Goal: Task Accomplishment & Management: Manage account settings

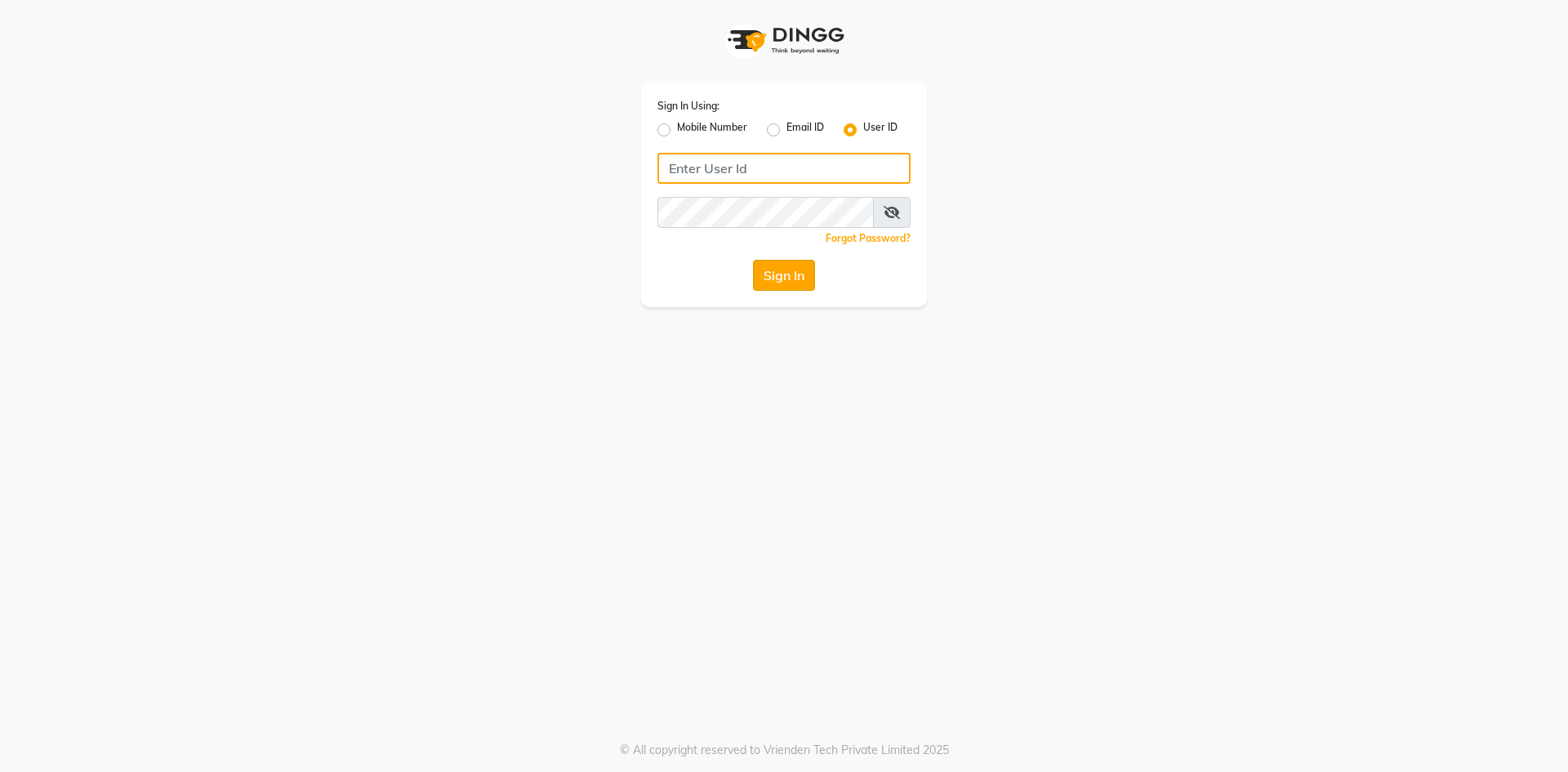
type input "e1851-01"
click at [762, 274] on button "Sign In" at bounding box center [784, 275] width 62 height 31
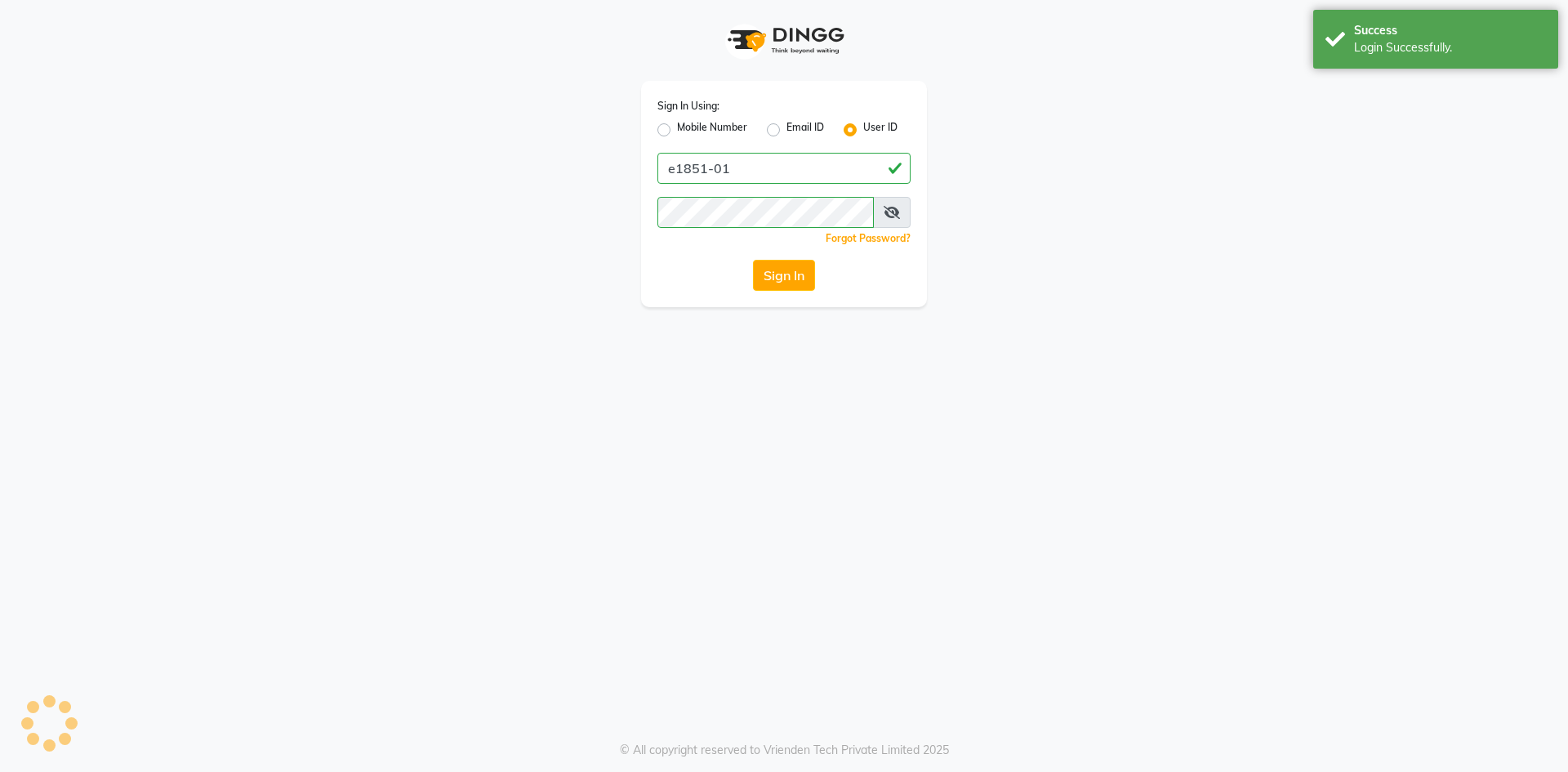
select select "service"
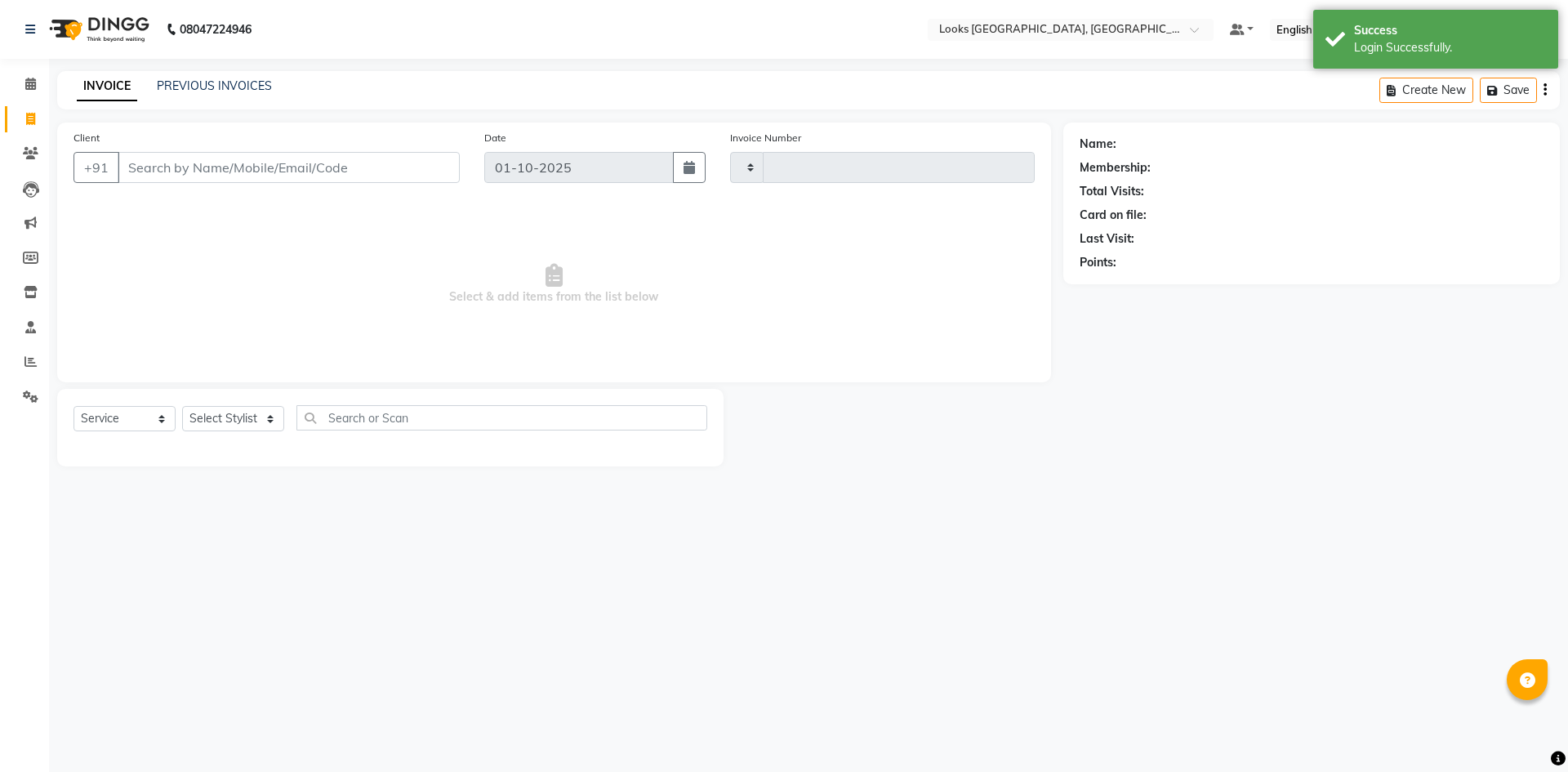
type input "1972"
select select "4460"
click at [177, 84] on link "PREVIOUS INVOICES" at bounding box center [214, 85] width 115 height 14
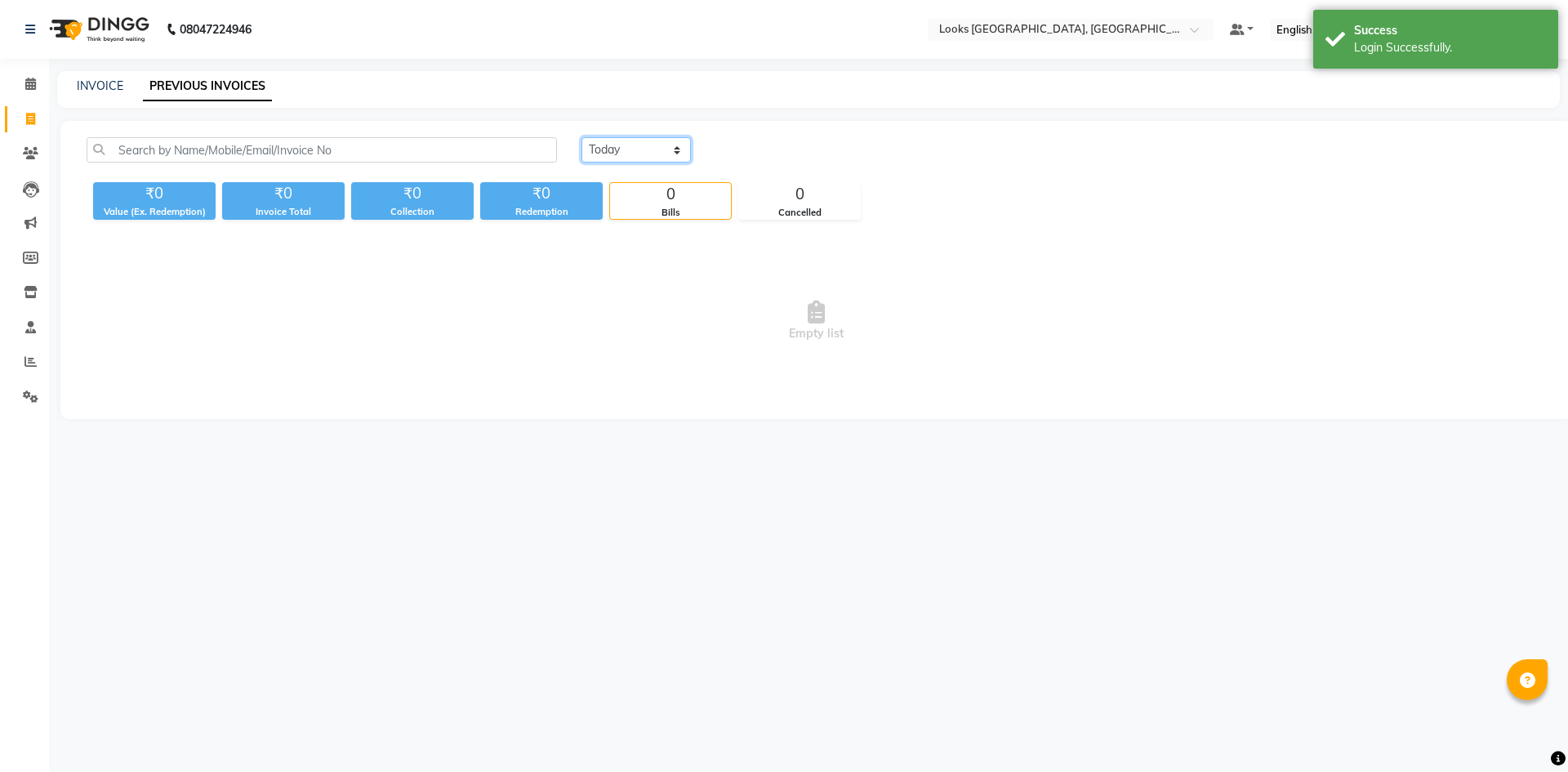
click at [628, 158] on select "[DATE] [DATE] Custom Range" at bounding box center [637, 150] width 109 height 25
select select "[DATE]"
click at [582, 137] on select "[DATE] [DATE] Custom Range" at bounding box center [637, 150] width 109 height 25
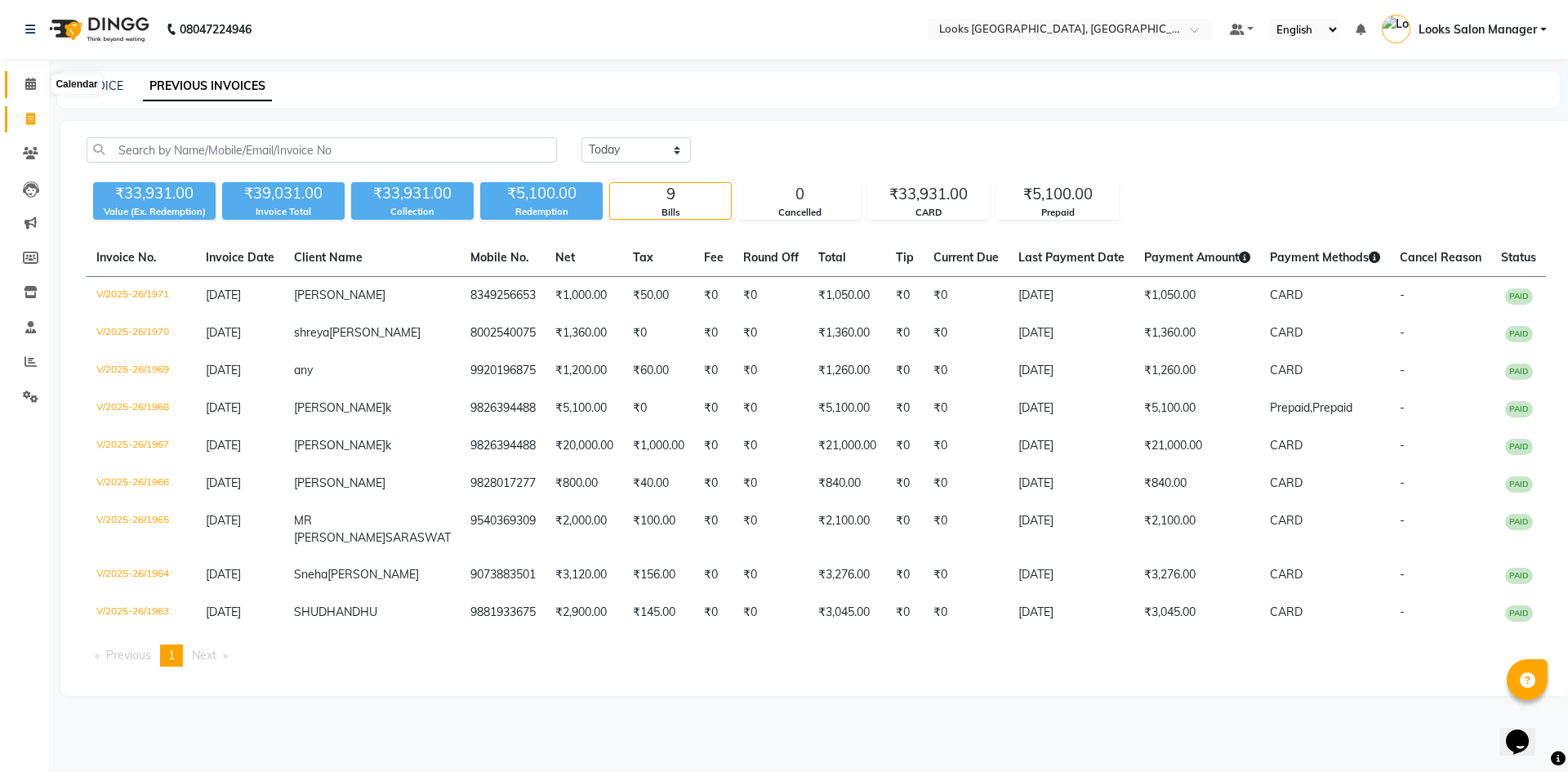
click at [30, 83] on icon at bounding box center [30, 84] width 11 height 13
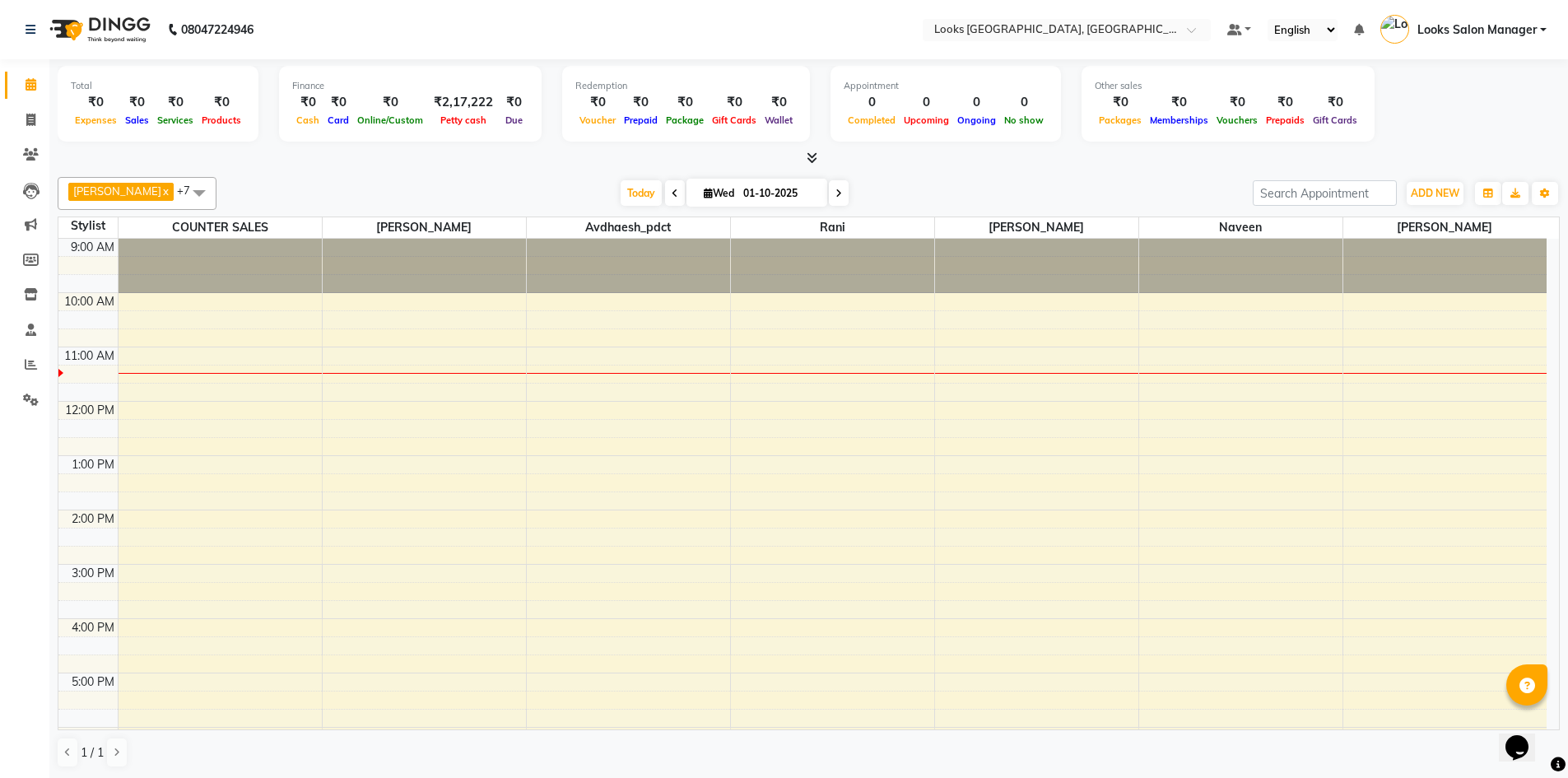
click at [803, 157] on span at bounding box center [808, 158] width 17 height 17
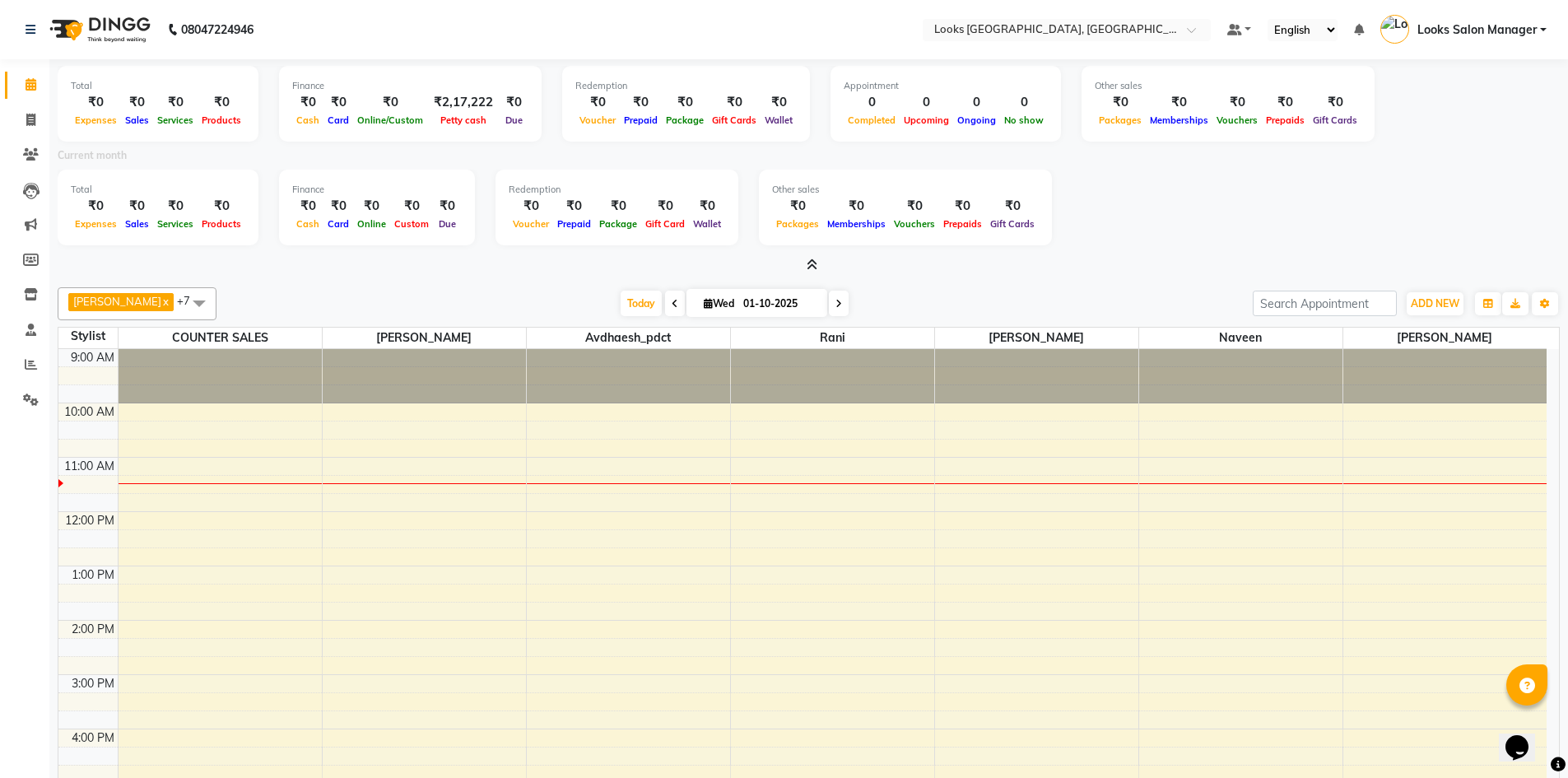
click at [809, 263] on icon at bounding box center [812, 265] width 11 height 13
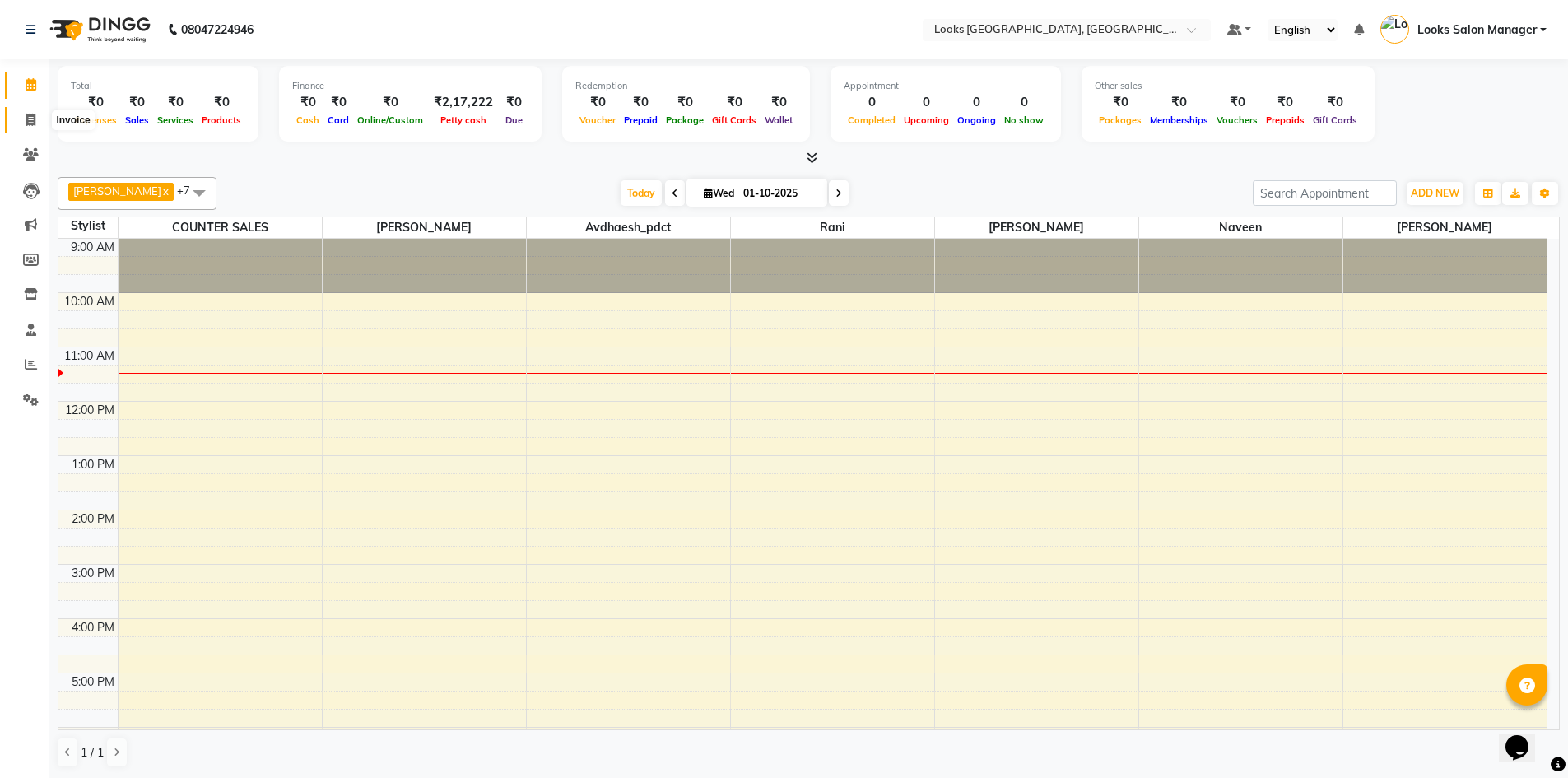
click at [35, 125] on icon at bounding box center [31, 120] width 9 height 13
select select "service"
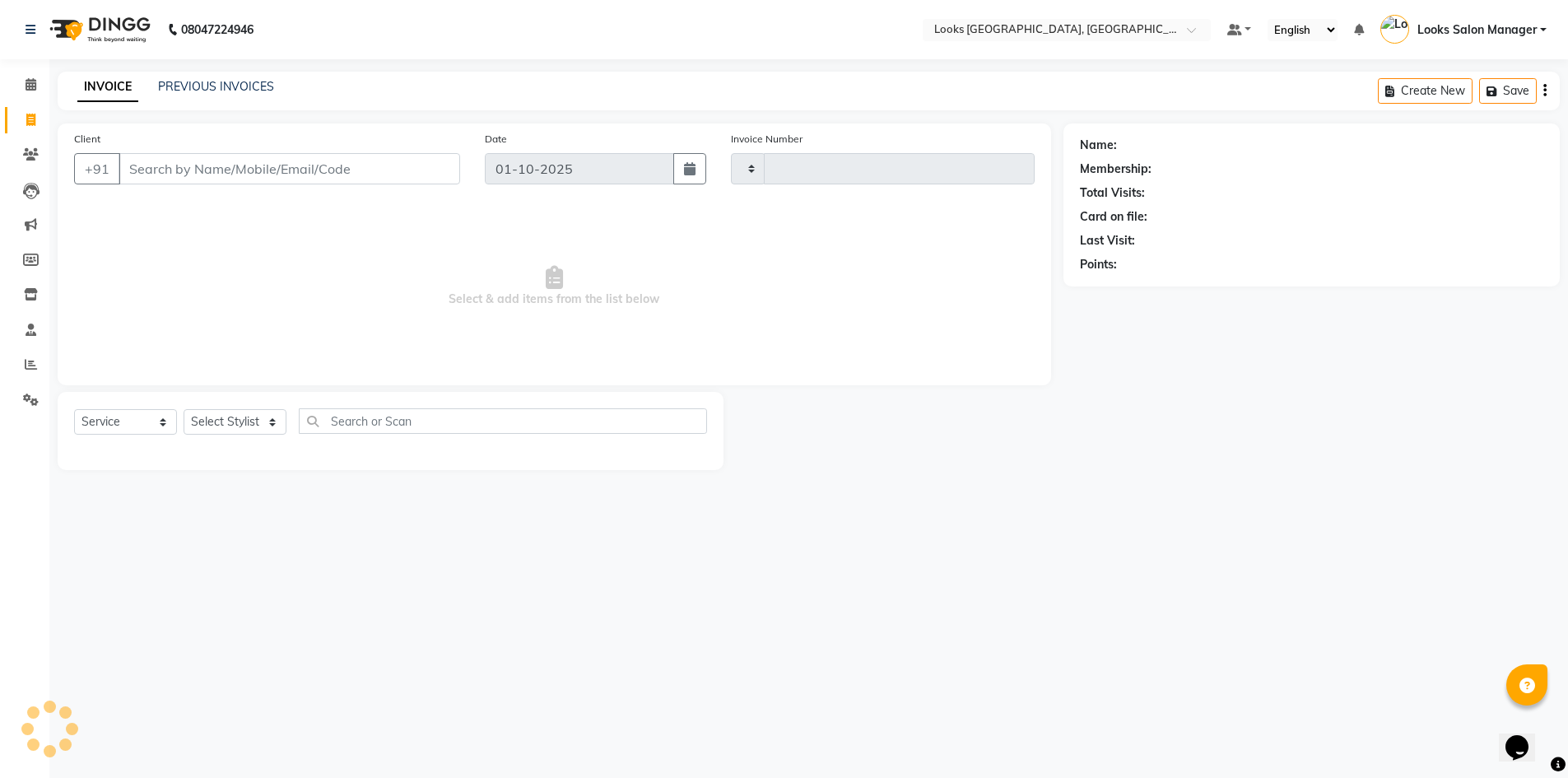
type input "1972"
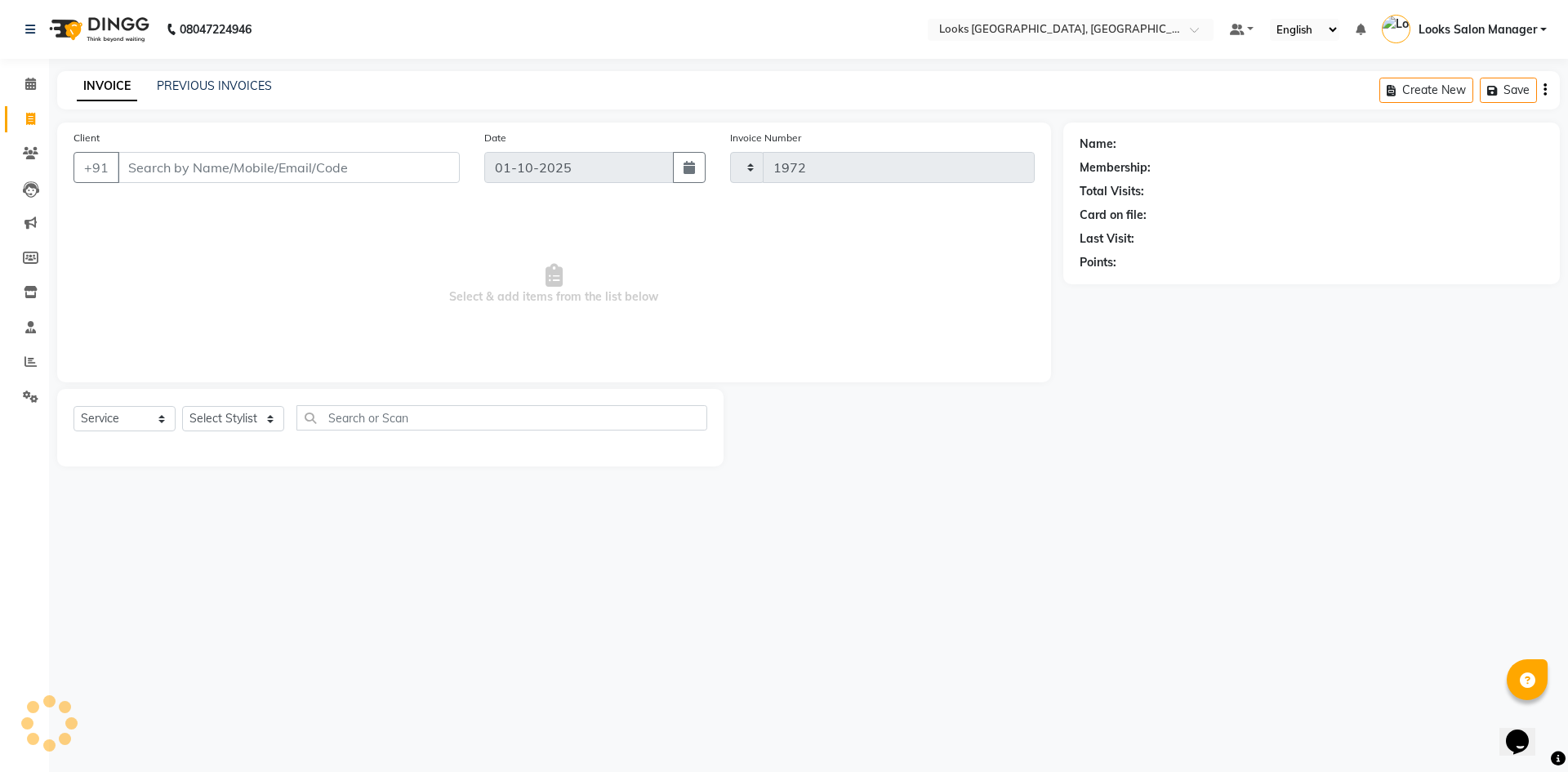
select select "4460"
click at [234, 88] on link "PREVIOUS INVOICES" at bounding box center [214, 85] width 115 height 14
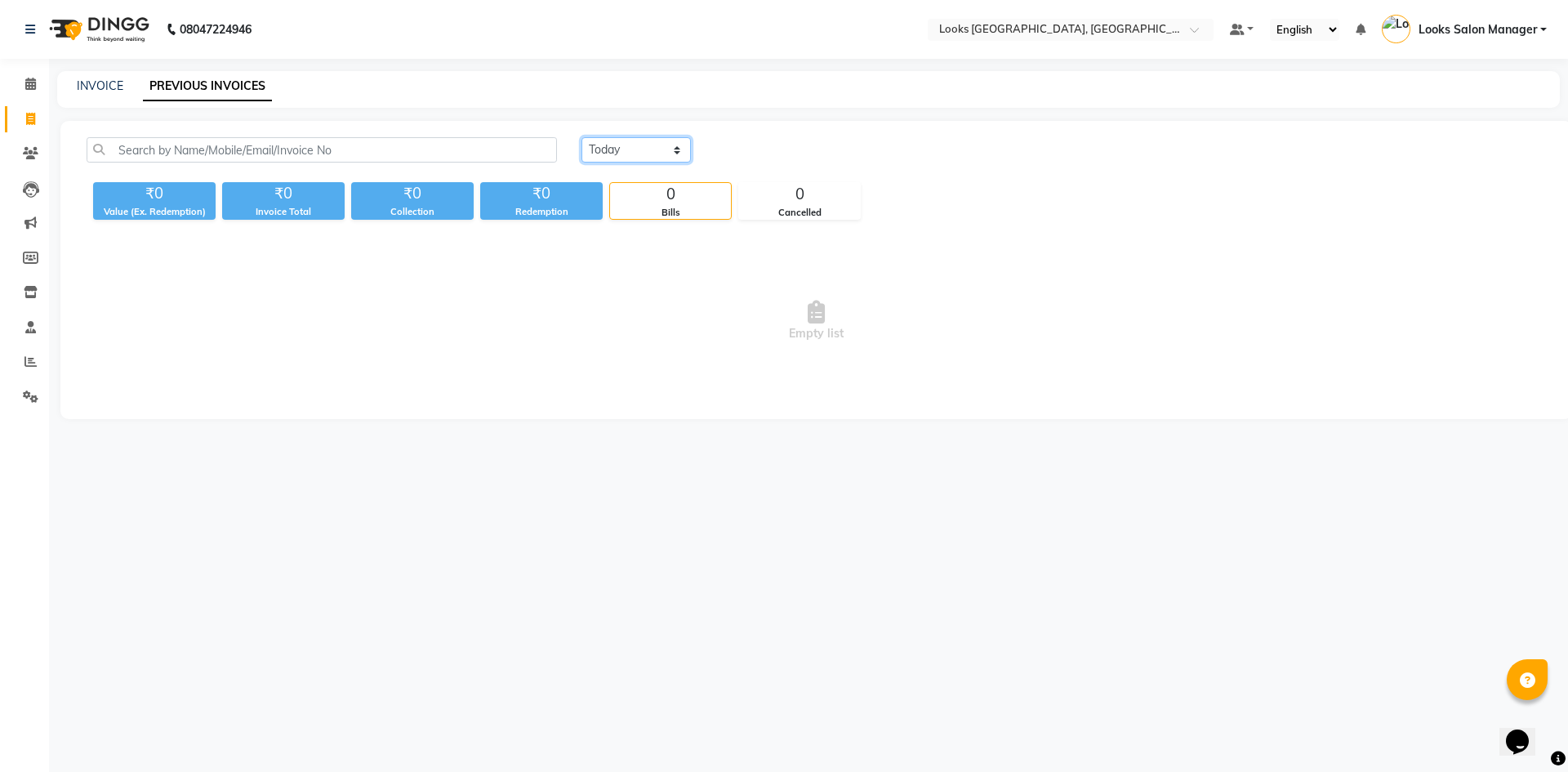
drag, startPoint x: 646, startPoint y: 152, endPoint x: 647, endPoint y: 161, distance: 9.1
click at [646, 152] on select "[DATE] [DATE] Custom Range" at bounding box center [637, 150] width 109 height 25
select select "range"
click at [582, 137] on select "[DATE] [DATE] Custom Range" at bounding box center [637, 150] width 109 height 25
click at [744, 156] on input "01-10-2025" at bounding box center [769, 151] width 115 height 23
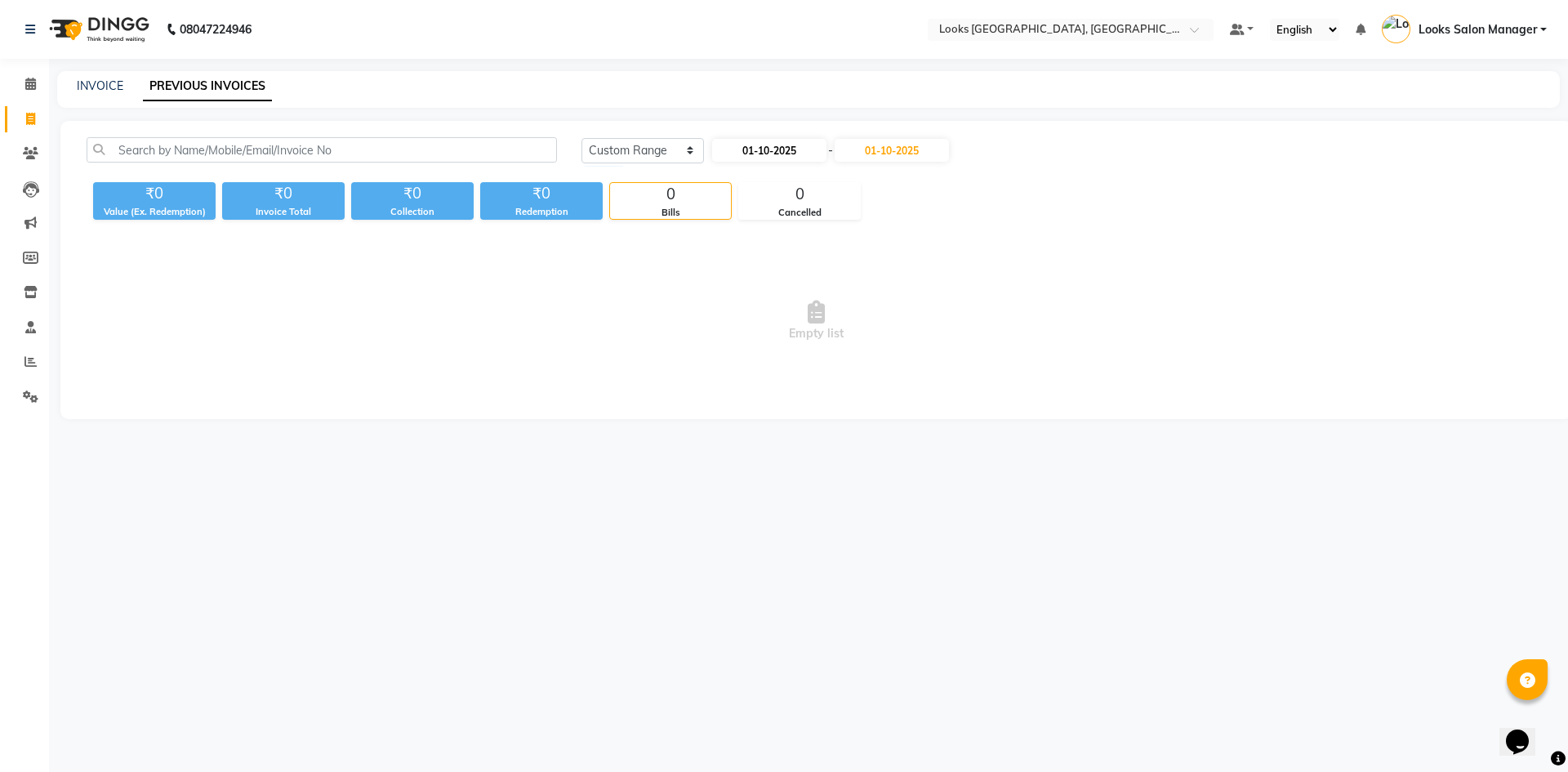
select select "10"
select select "2025"
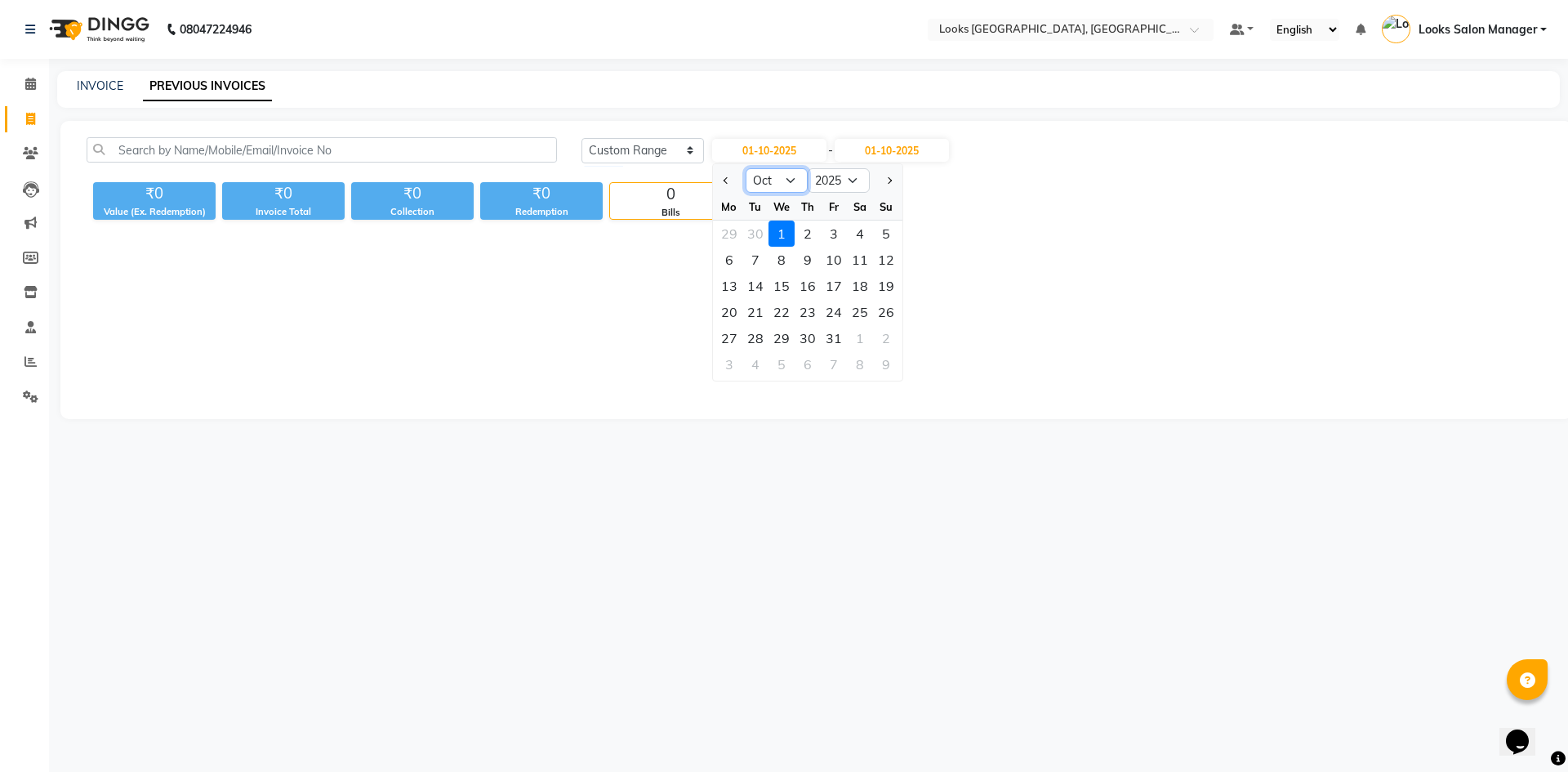
drag, startPoint x: 747, startPoint y: 155, endPoint x: 775, endPoint y: 180, distance: 37.5
click at [775, 180] on select "Jan Feb Mar Apr May Jun [DATE] Aug Sep Oct Nov Dec" at bounding box center [776, 180] width 62 height 24
click at [746, 169] on select "Jan Feb Mar Apr May Jun [DATE] Aug Sep Oct Nov Dec" at bounding box center [776, 180] width 62 height 24
click at [775, 225] on div "1" at bounding box center [781, 233] width 26 height 26
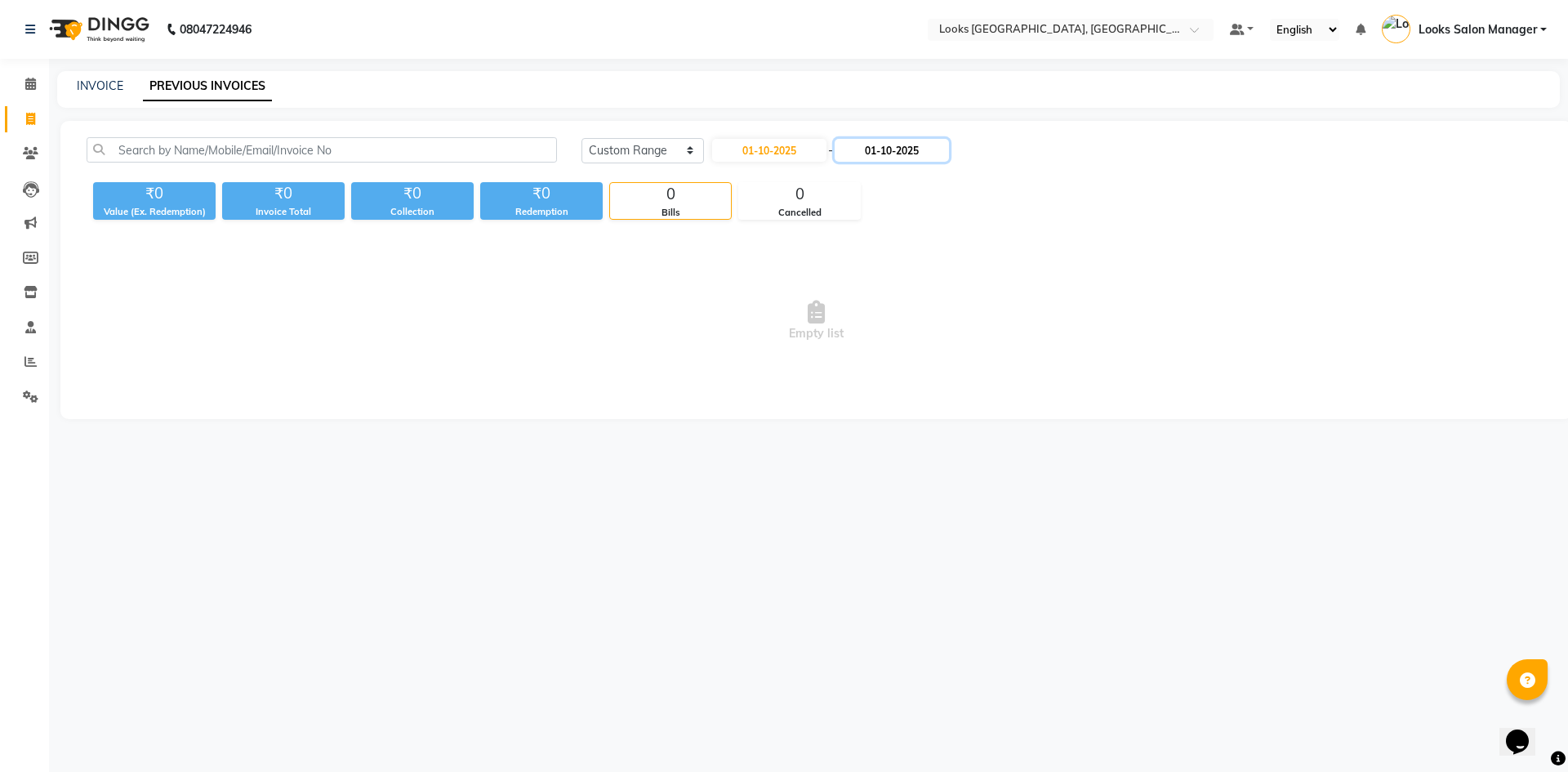
click at [871, 159] on input "01-10-2025" at bounding box center [892, 151] width 115 height 23
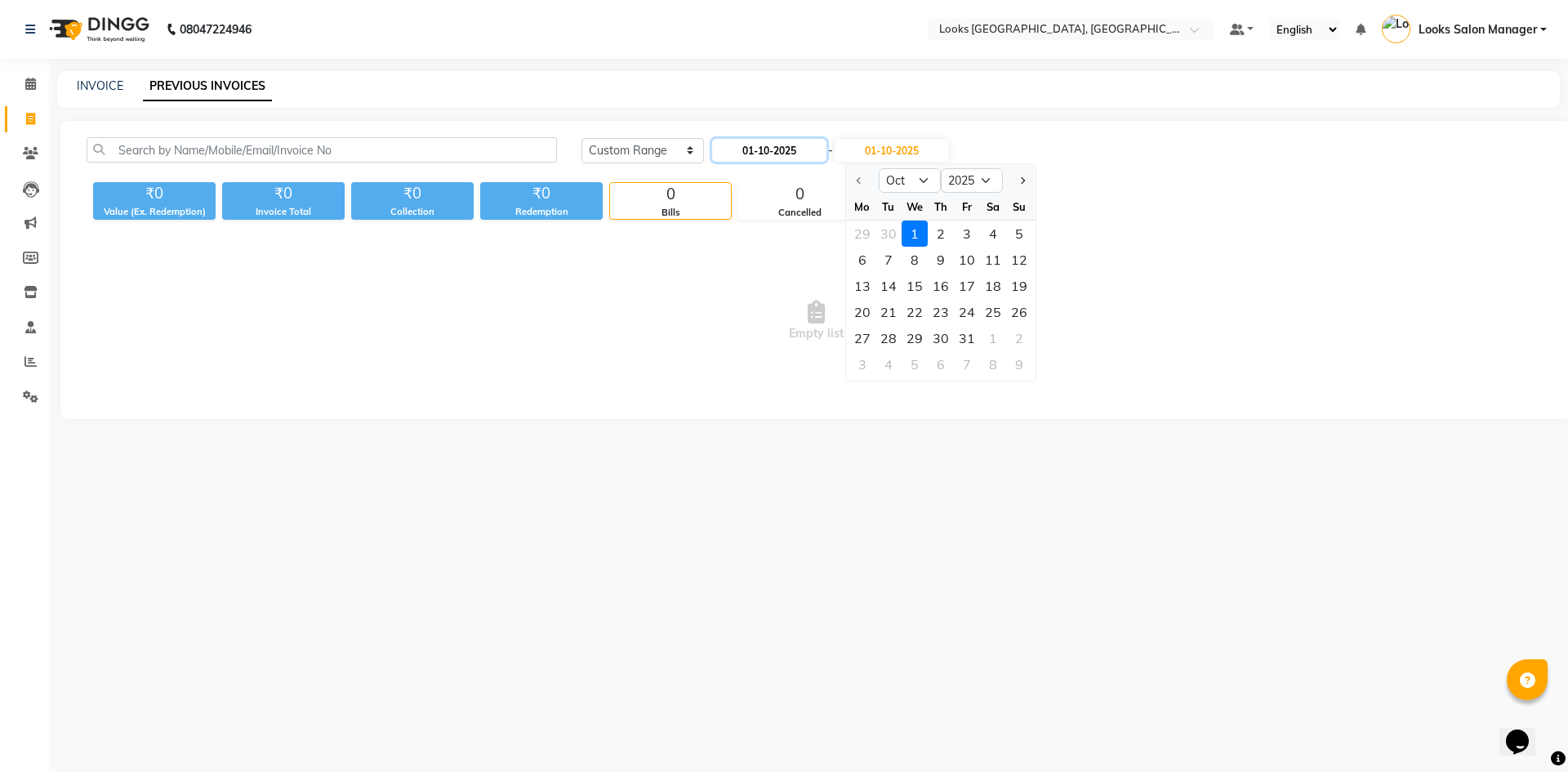
click at [758, 152] on input "01-10-2025" at bounding box center [769, 151] width 115 height 23
select select "10"
select select "2025"
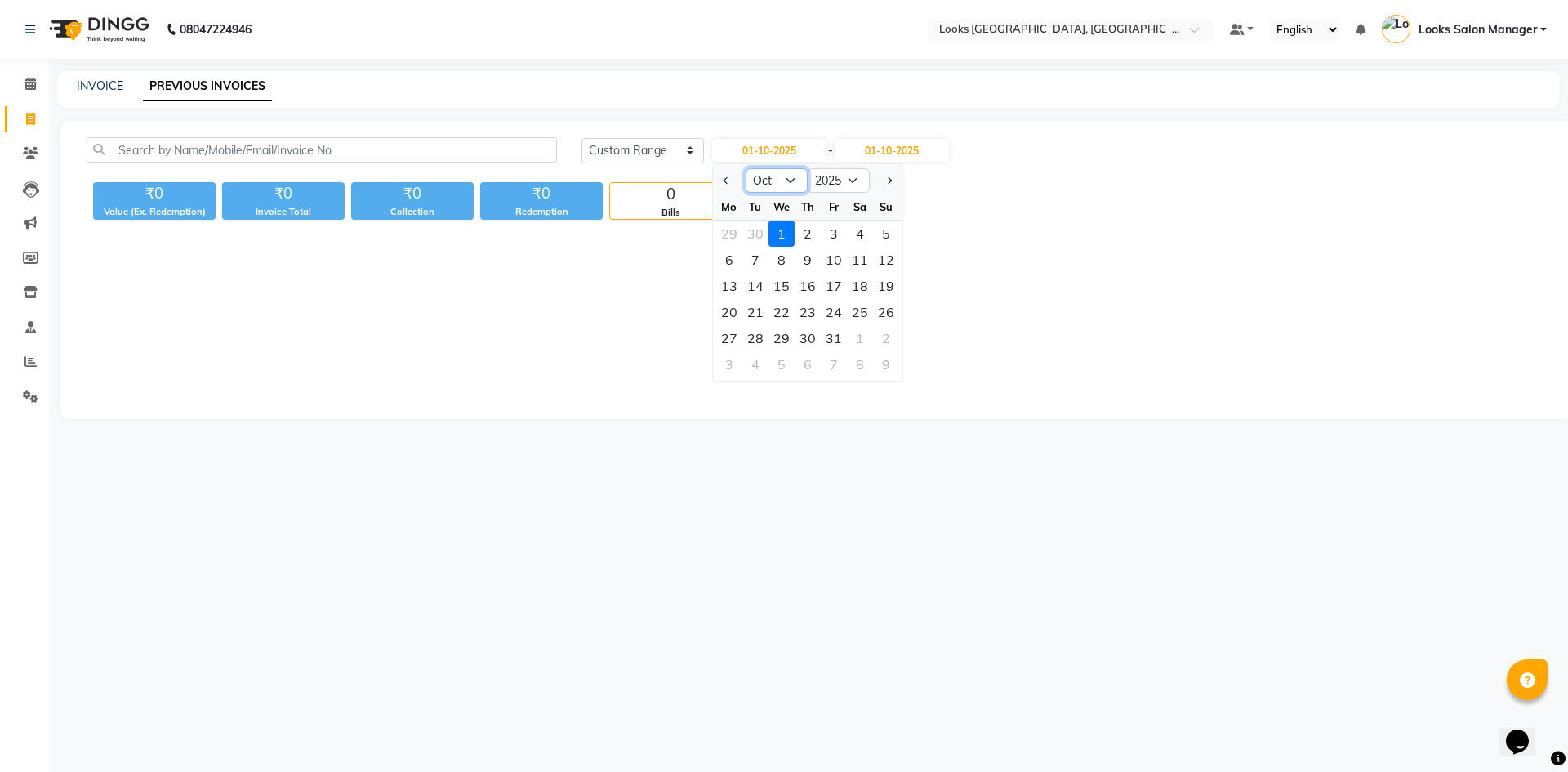
click at [777, 179] on select "Jan Feb Mar Apr May Jun [DATE] Aug Sep Oct Nov Dec" at bounding box center [776, 180] width 62 height 24
select select "9"
click at [746, 169] on select "Jan Feb Mar Apr May Jun [DATE] Aug Sep Oct Nov Dec" at bounding box center [776, 180] width 62 height 24
click at [729, 230] on div "1" at bounding box center [729, 233] width 26 height 26
type input "01-09-2025"
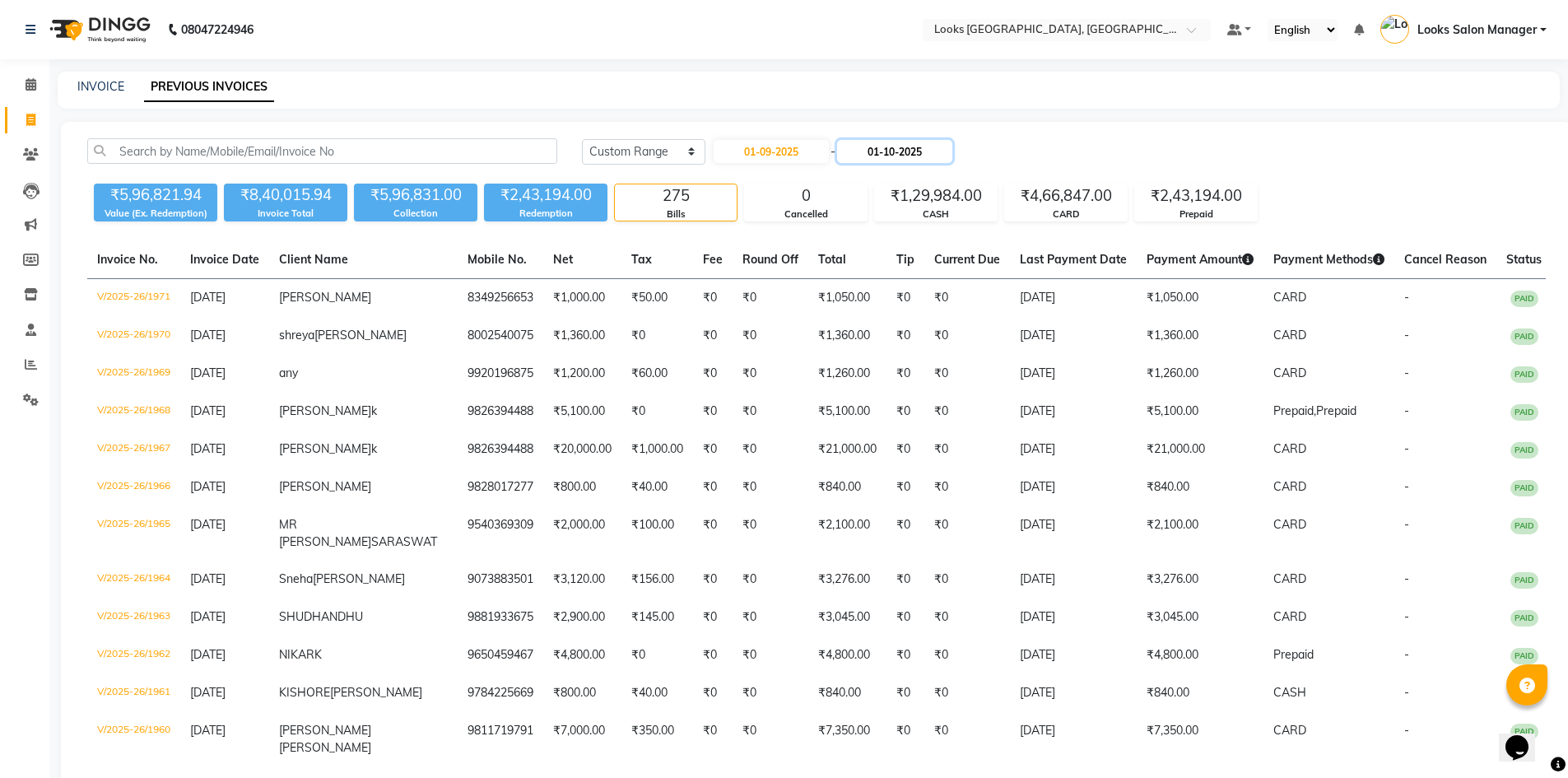
click at [887, 160] on input "01-10-2025" at bounding box center [895, 152] width 116 height 23
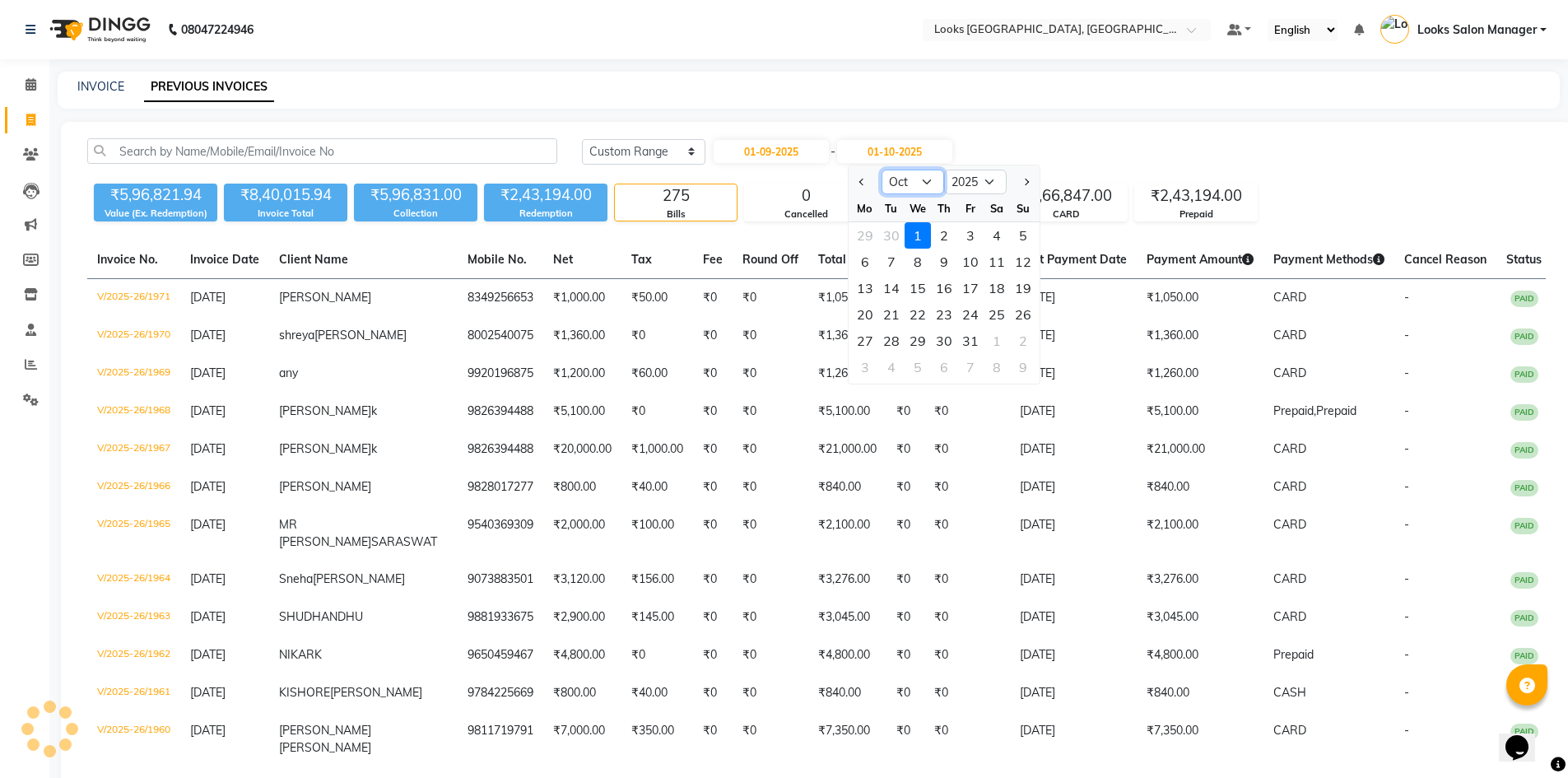
click at [898, 184] on select "Sep Oct Nov Dec" at bounding box center [913, 182] width 62 height 24
select select "9"
click at [882, 170] on select "Sep Oct Nov Dec" at bounding box center [913, 182] width 62 height 24
click at [893, 337] on div "30" at bounding box center [891, 341] width 26 height 26
type input "[DATE]"
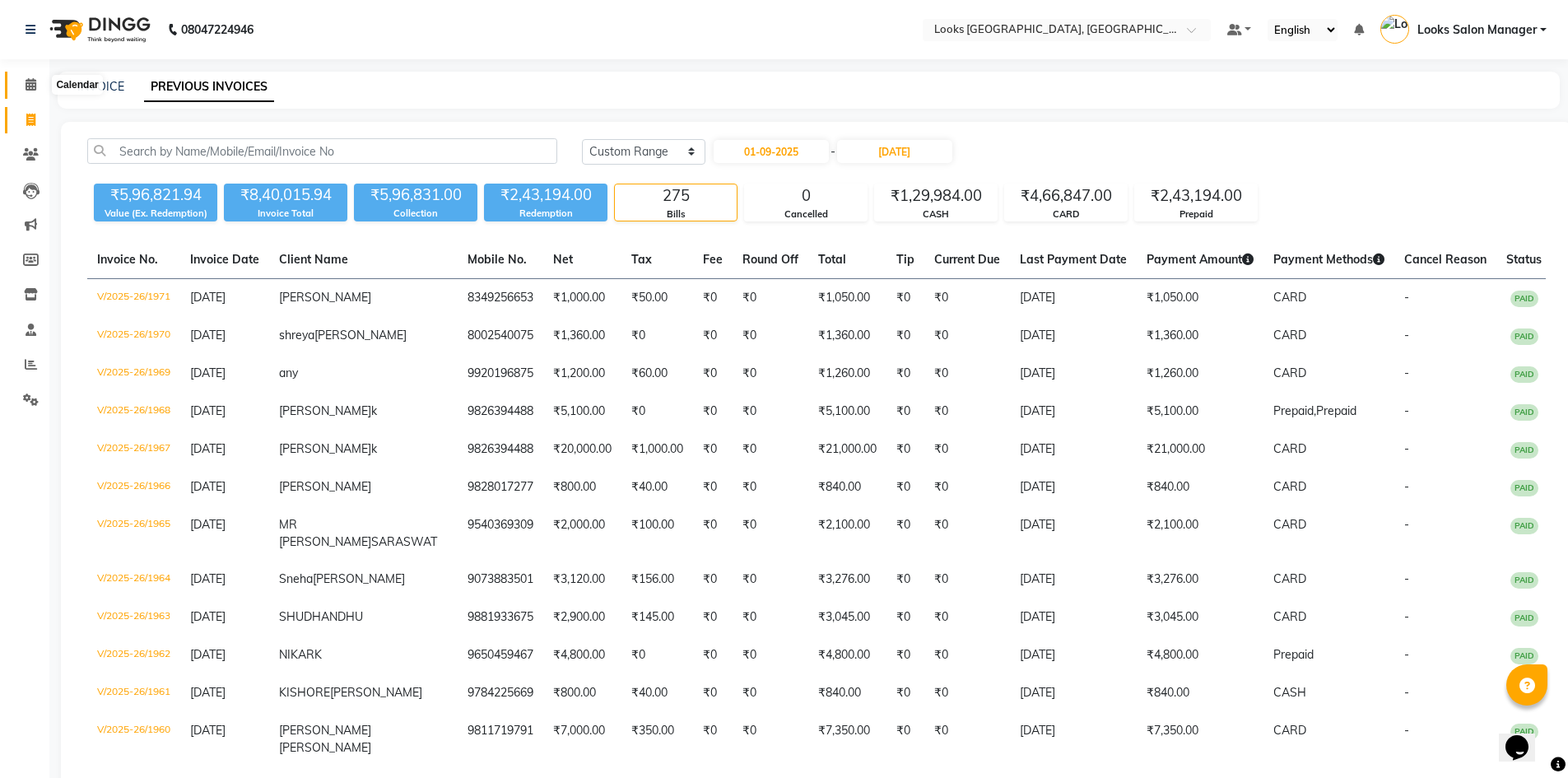
click at [36, 80] on icon at bounding box center [31, 85] width 11 height 13
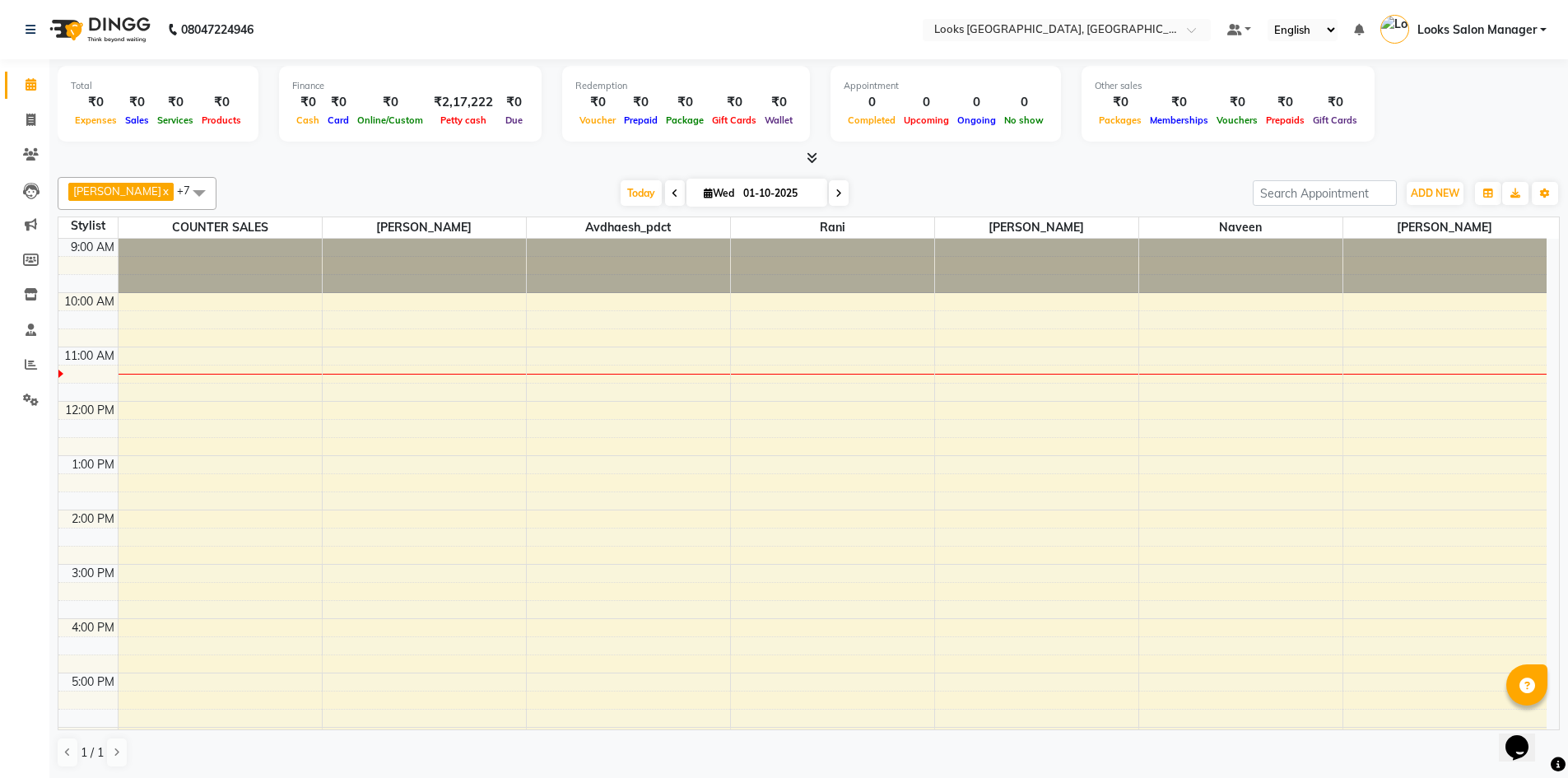
click at [813, 163] on icon at bounding box center [812, 158] width 11 height 13
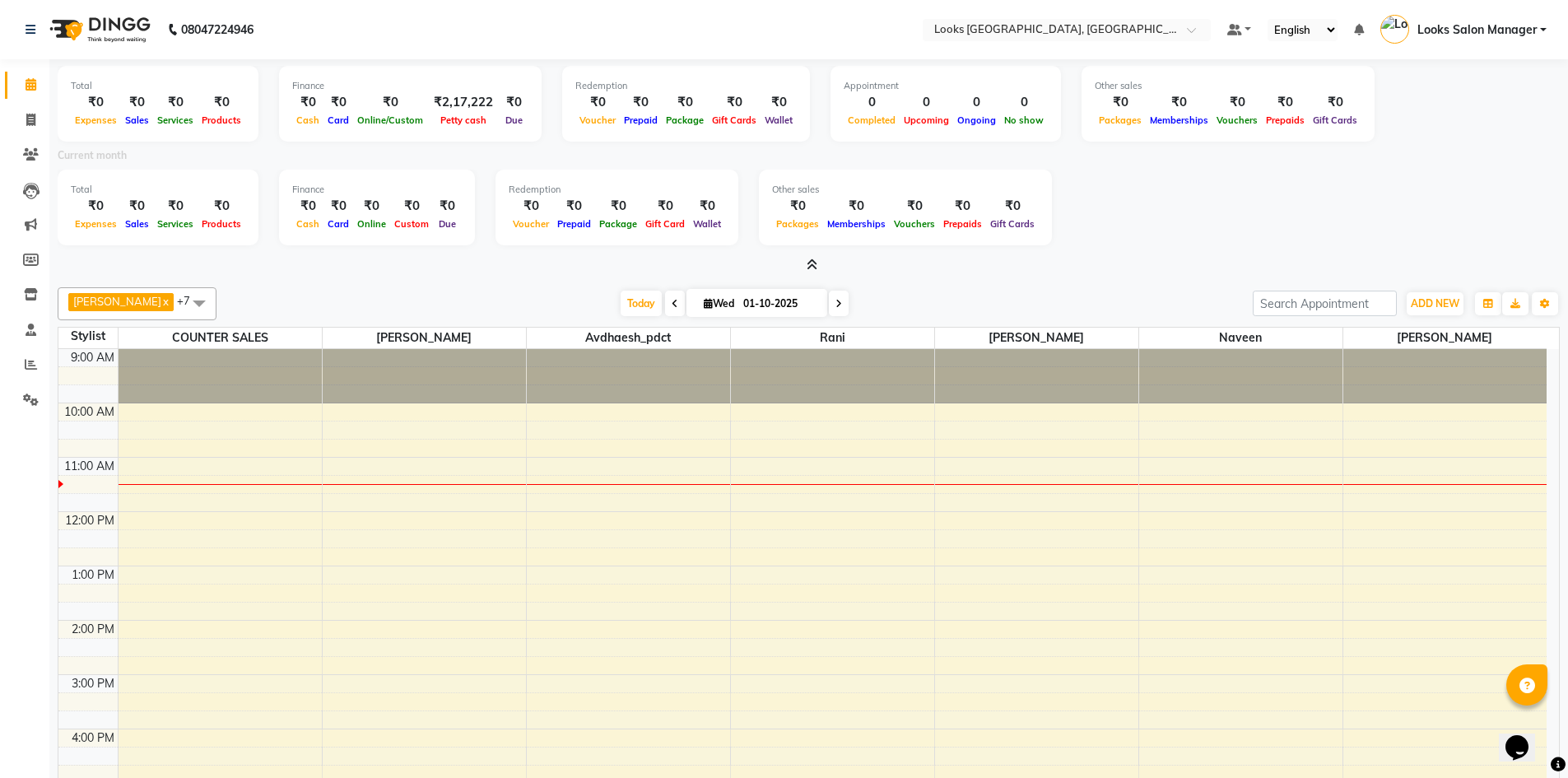
click at [812, 263] on icon at bounding box center [812, 265] width 11 height 13
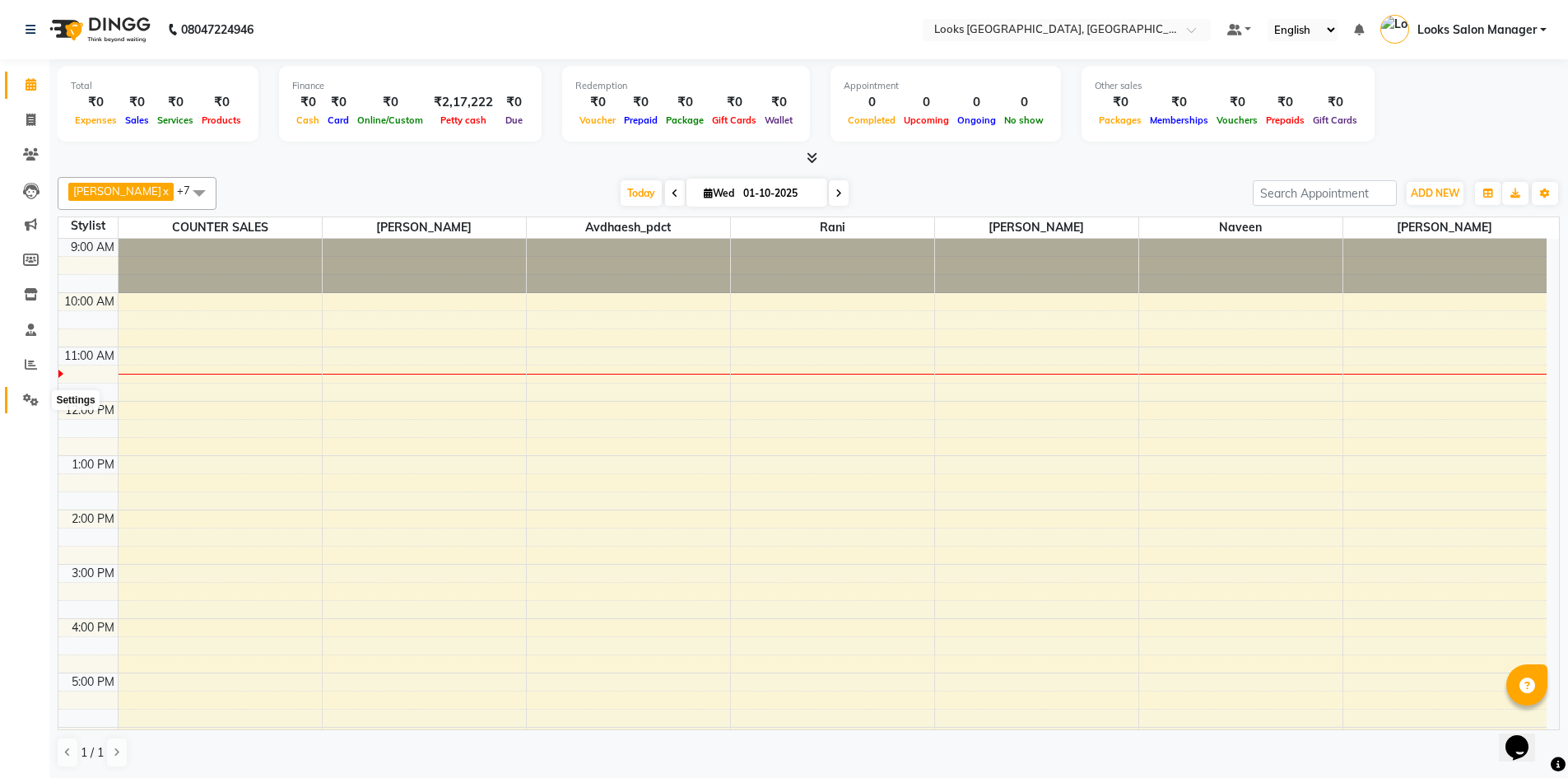
click at [30, 395] on icon at bounding box center [31, 399] width 15 height 13
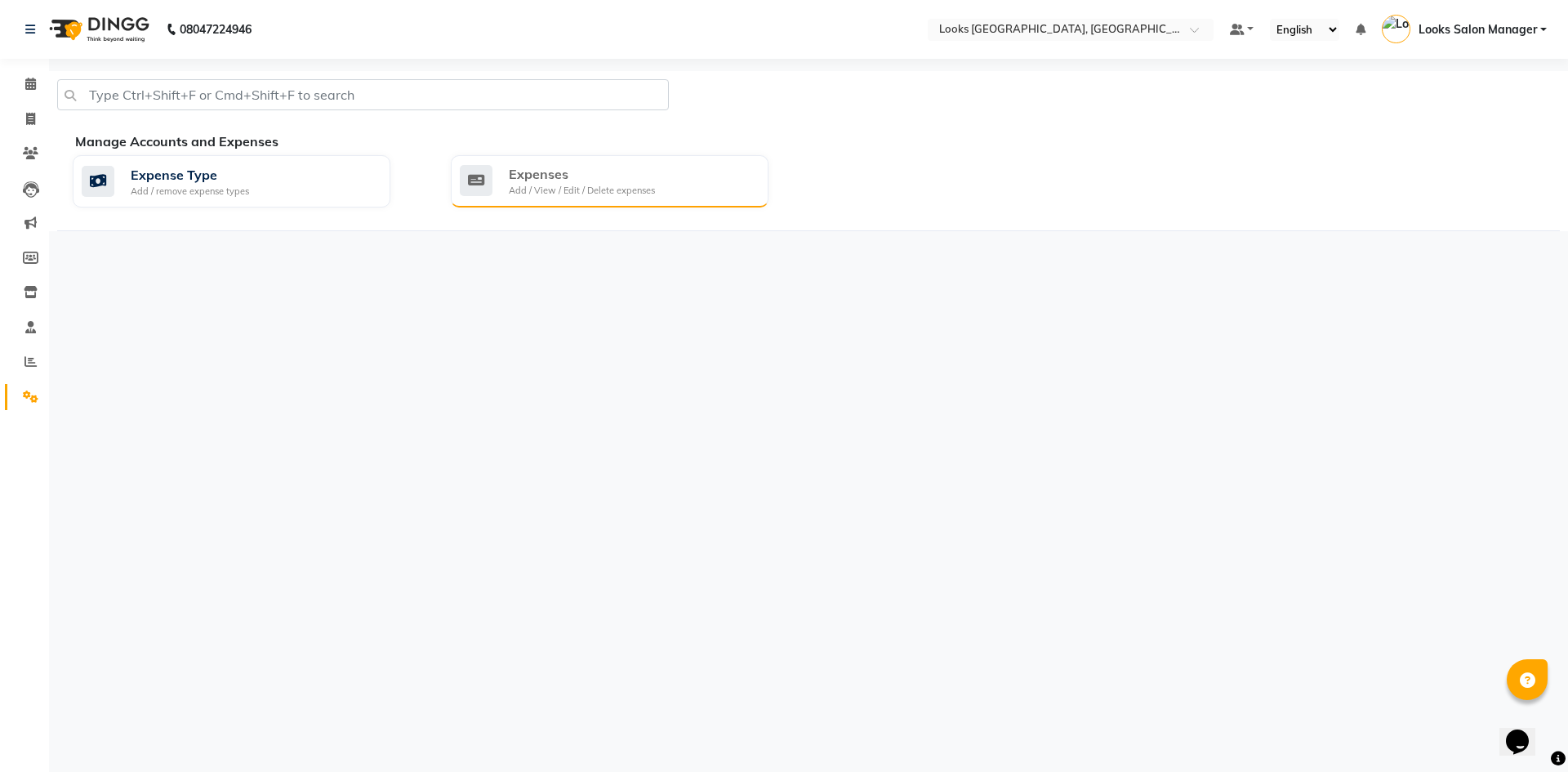
click at [524, 169] on div "Expenses" at bounding box center [581, 174] width 146 height 20
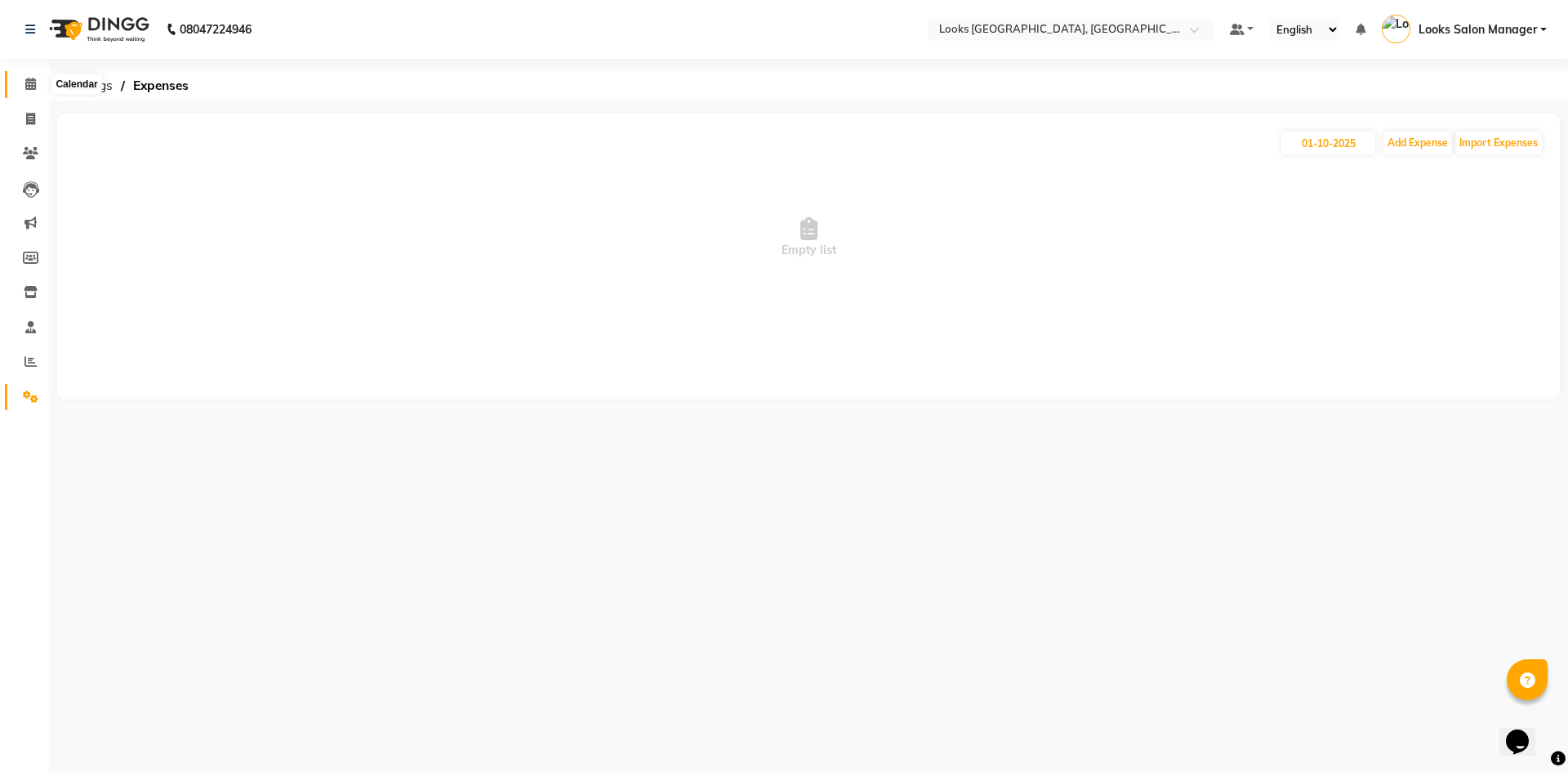
click at [19, 89] on span at bounding box center [30, 84] width 29 height 19
